Goal: Transaction & Acquisition: Purchase product/service

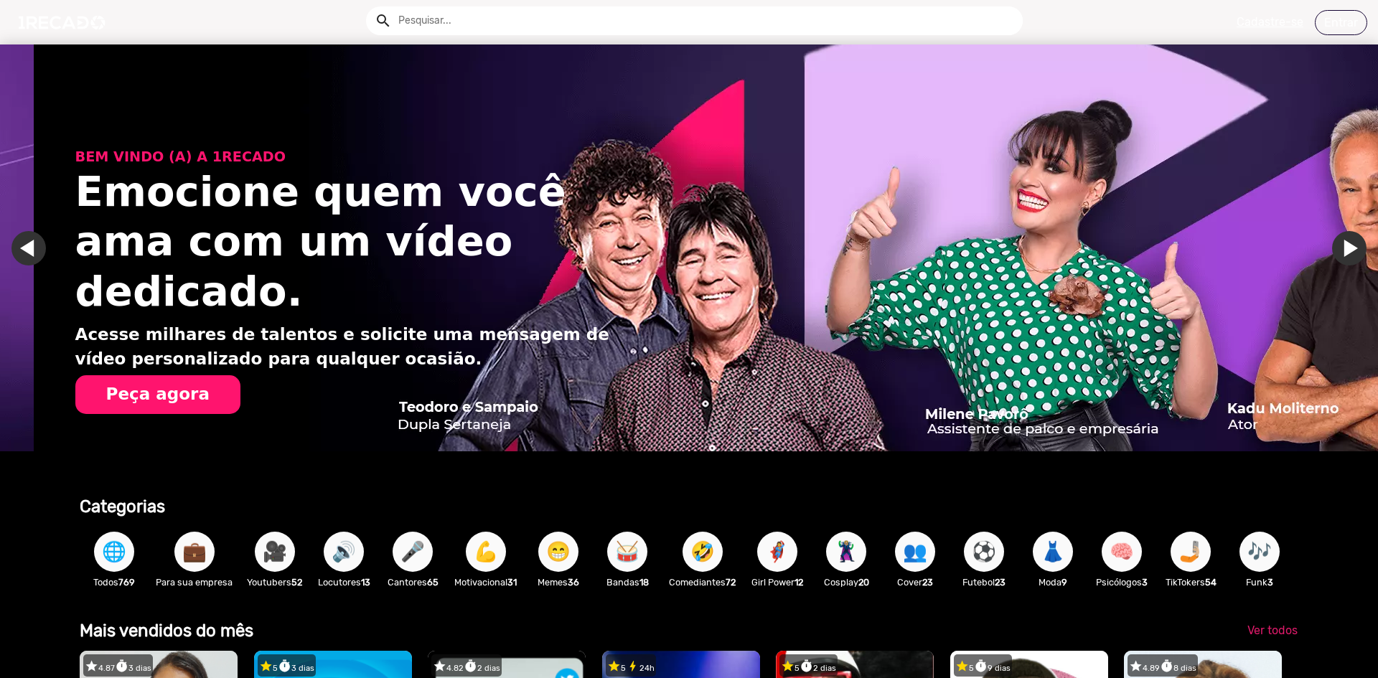
scroll to position [0, 2733]
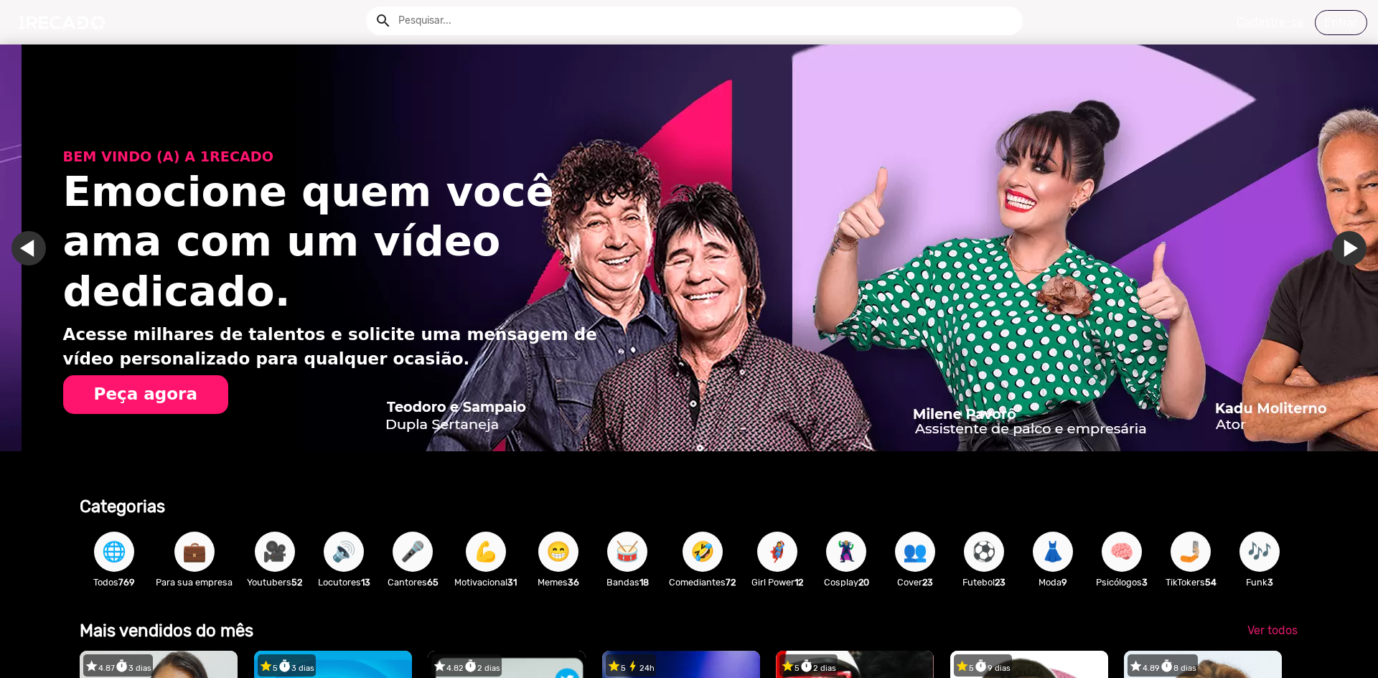
click at [42, 245] on link "Ir para o slide anterior" at bounding box center [50, 248] width 34 height 34
click at [35, 248] on link "Ir para o slide anterior" at bounding box center [50, 248] width 34 height 34
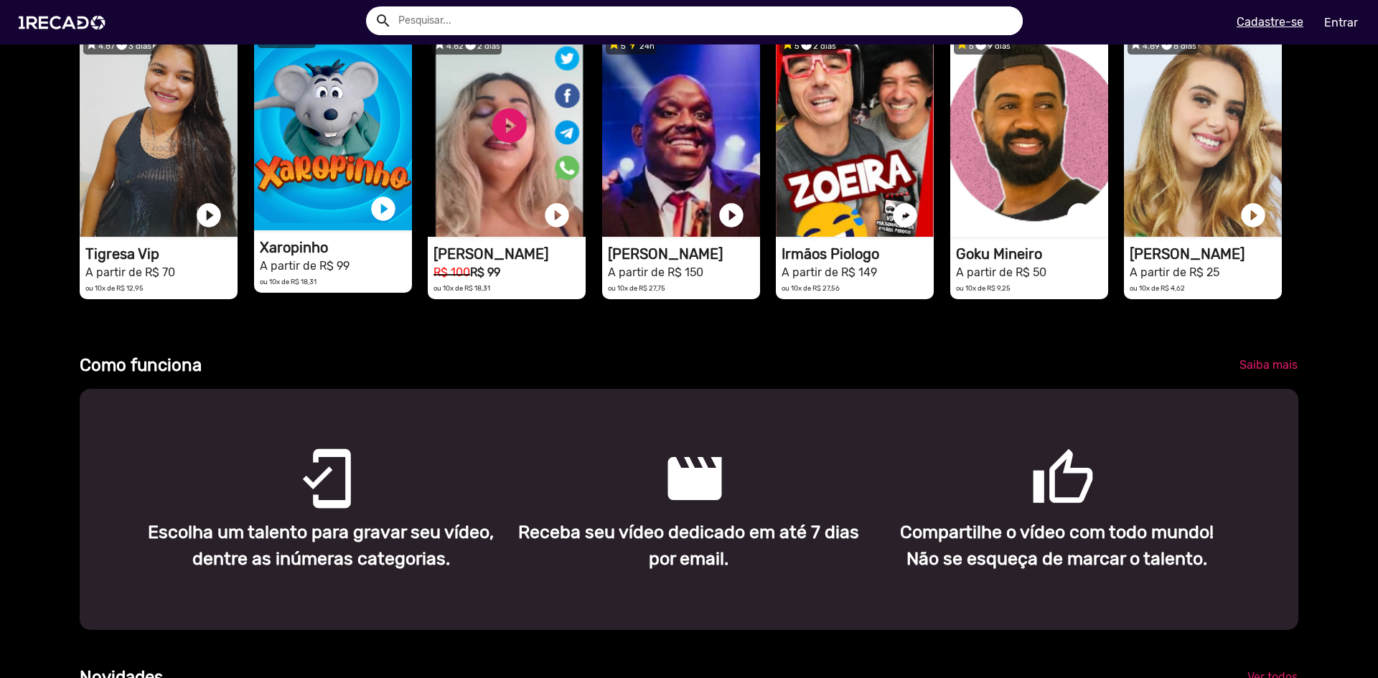
scroll to position [615, 0]
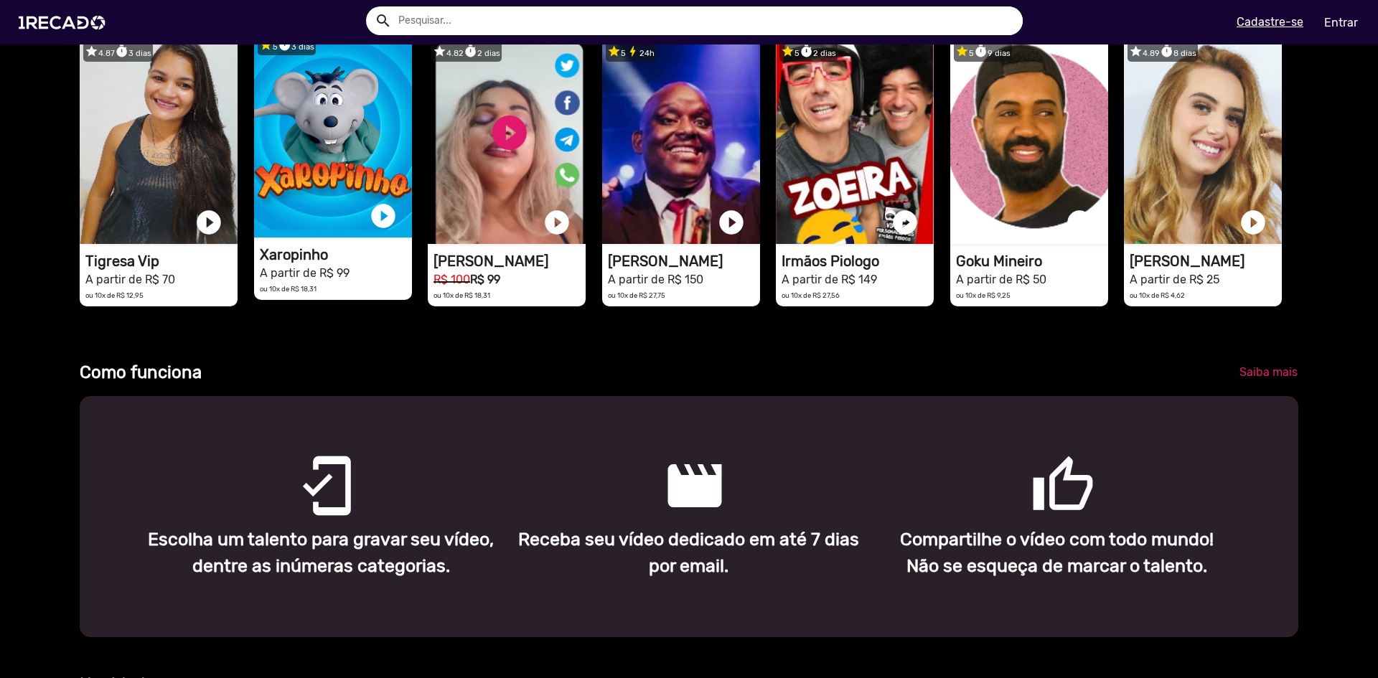
click at [301, 218] on video "1RECADO vídeos dedicados para fãs e empresas" at bounding box center [333, 133] width 158 height 208
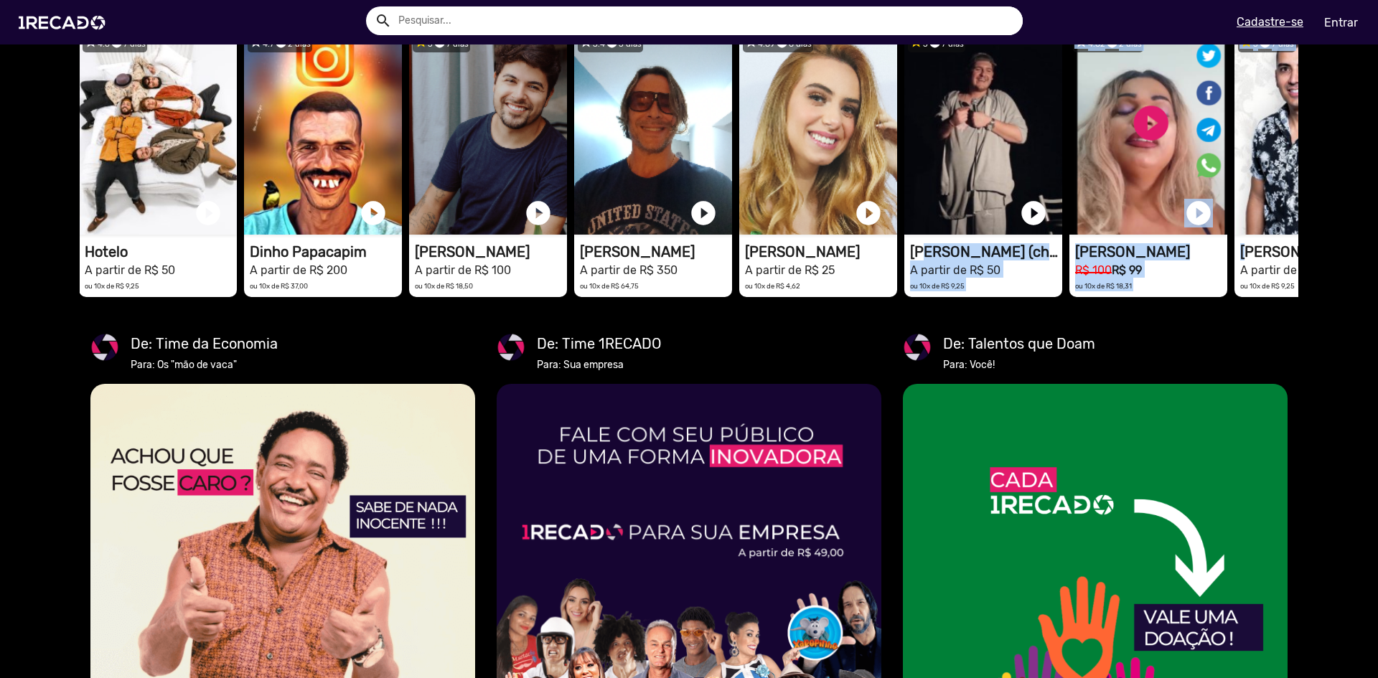
drag, startPoint x: 1244, startPoint y: 310, endPoint x: 898, endPoint y: 310, distance: 346.5
click at [898, 304] on div "star 4.6 timer 7 dias 1RECADO vídeos dedicados para fãs e empresas play_circle_…" at bounding box center [688, 161] width 1218 height 285
